Goal: Task Accomplishment & Management: Manage account settings

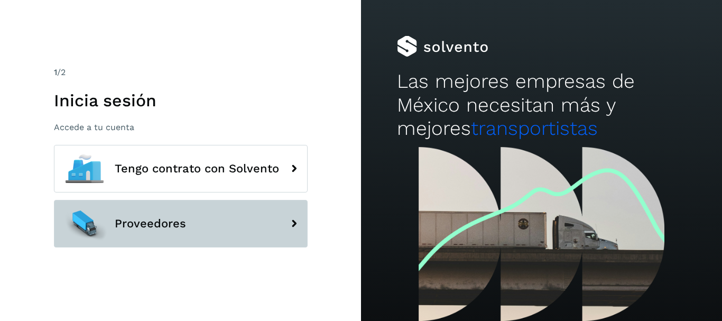
click at [144, 223] on span "Proveedores" at bounding box center [150, 223] width 71 height 13
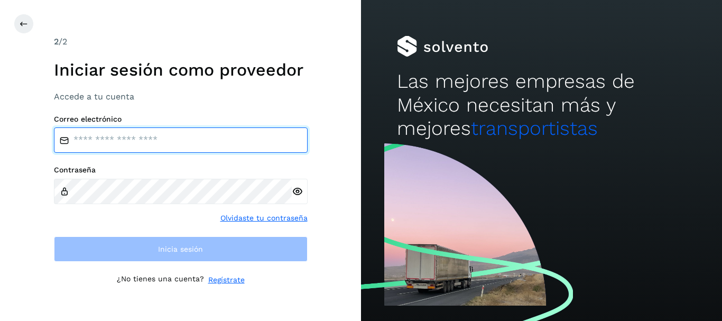
type input "**********"
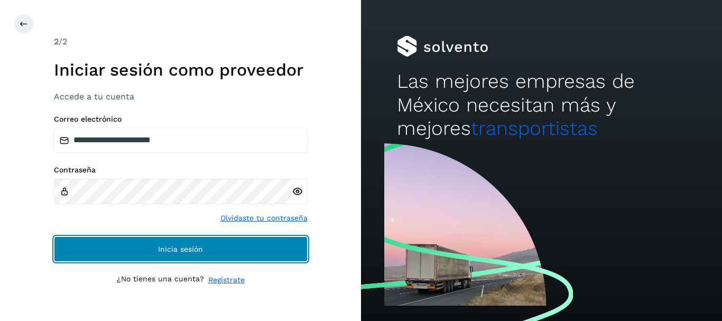
click at [172, 248] on span "Inicia sesión" at bounding box center [180, 248] width 45 height 7
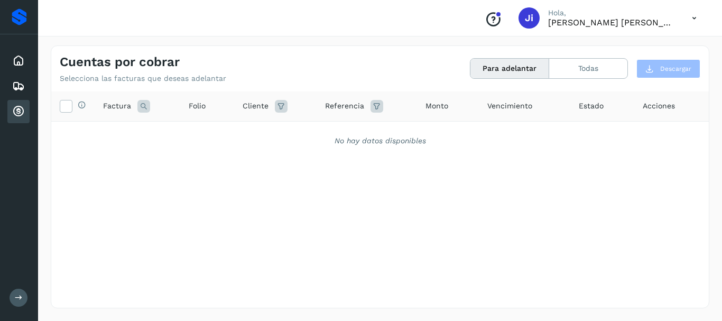
click at [19, 106] on icon at bounding box center [18, 111] width 13 height 13
click at [581, 65] on button "Todas" at bounding box center [588, 69] width 78 height 20
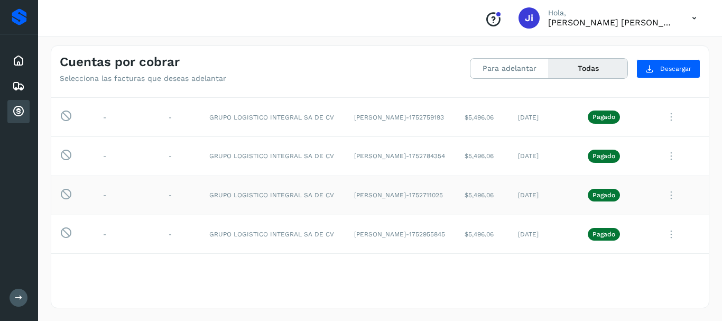
scroll to position [317, 0]
